Goal: Entertainment & Leisure: Consume media (video, audio)

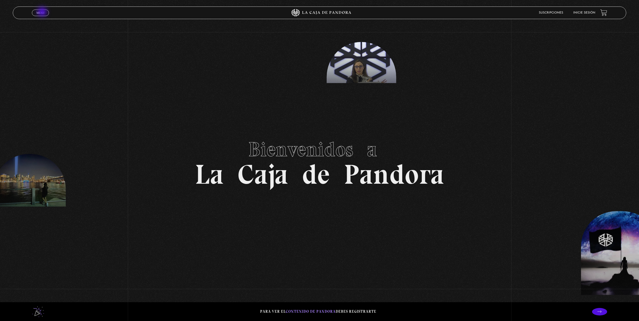
click at [43, 12] on span "Menu" at bounding box center [40, 12] width 8 height 3
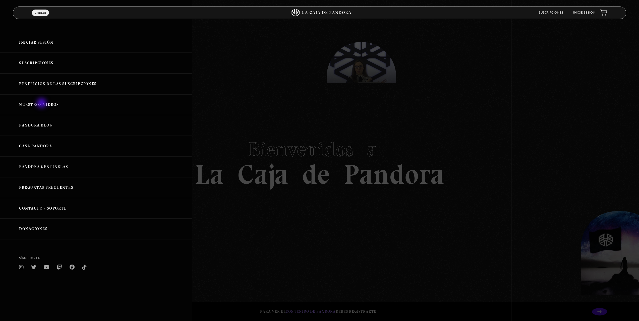
click at [42, 104] on link "Nuestros Videos" at bounding box center [96, 104] width 192 height 21
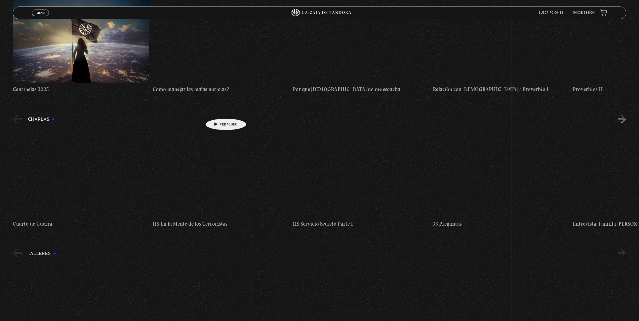
scroll to position [1967, 0]
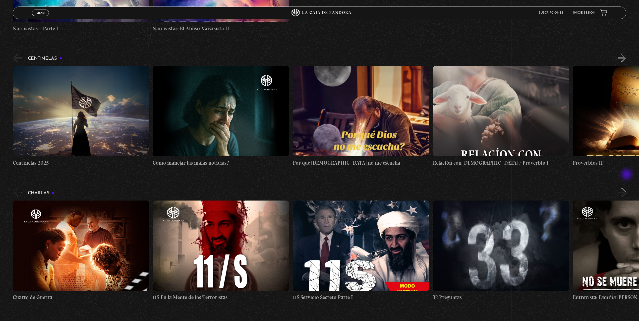
click at [626, 188] on button "»" at bounding box center [622, 192] width 9 height 9
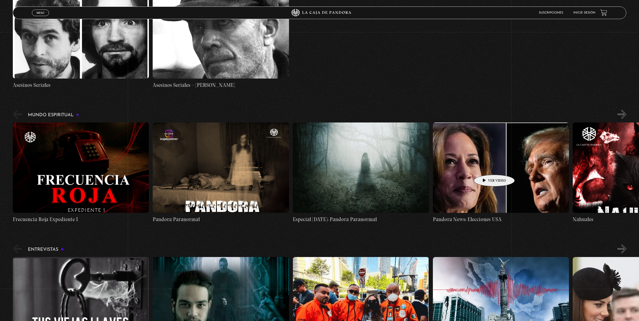
scroll to position [1314, 0]
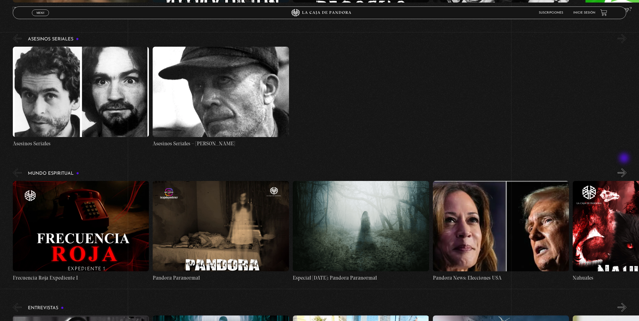
click at [625, 168] on button "»" at bounding box center [622, 172] width 9 height 9
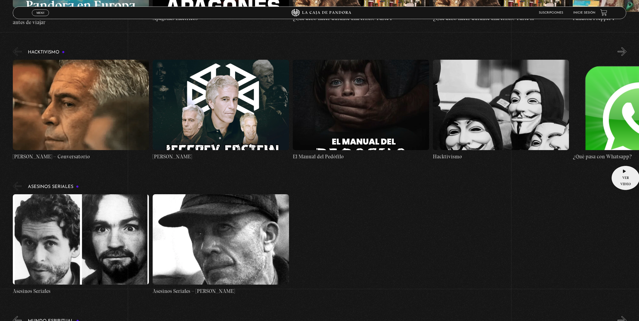
scroll to position [1289, 0]
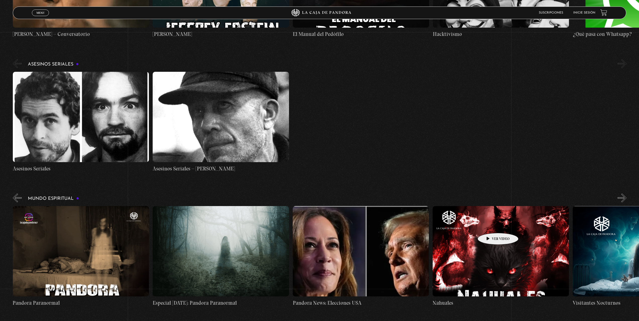
click at [490, 225] on figure at bounding box center [501, 251] width 136 height 90
